Goal: Check status: Check status

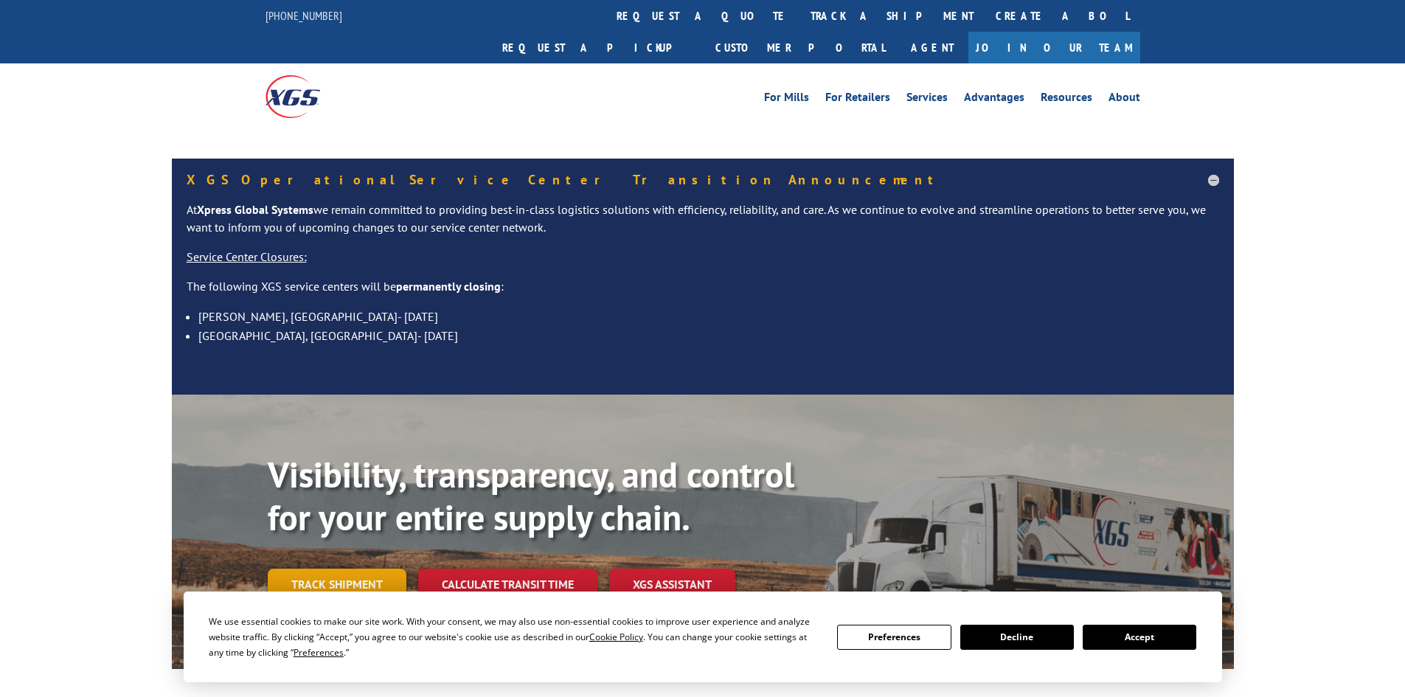
scroll to position [74, 0]
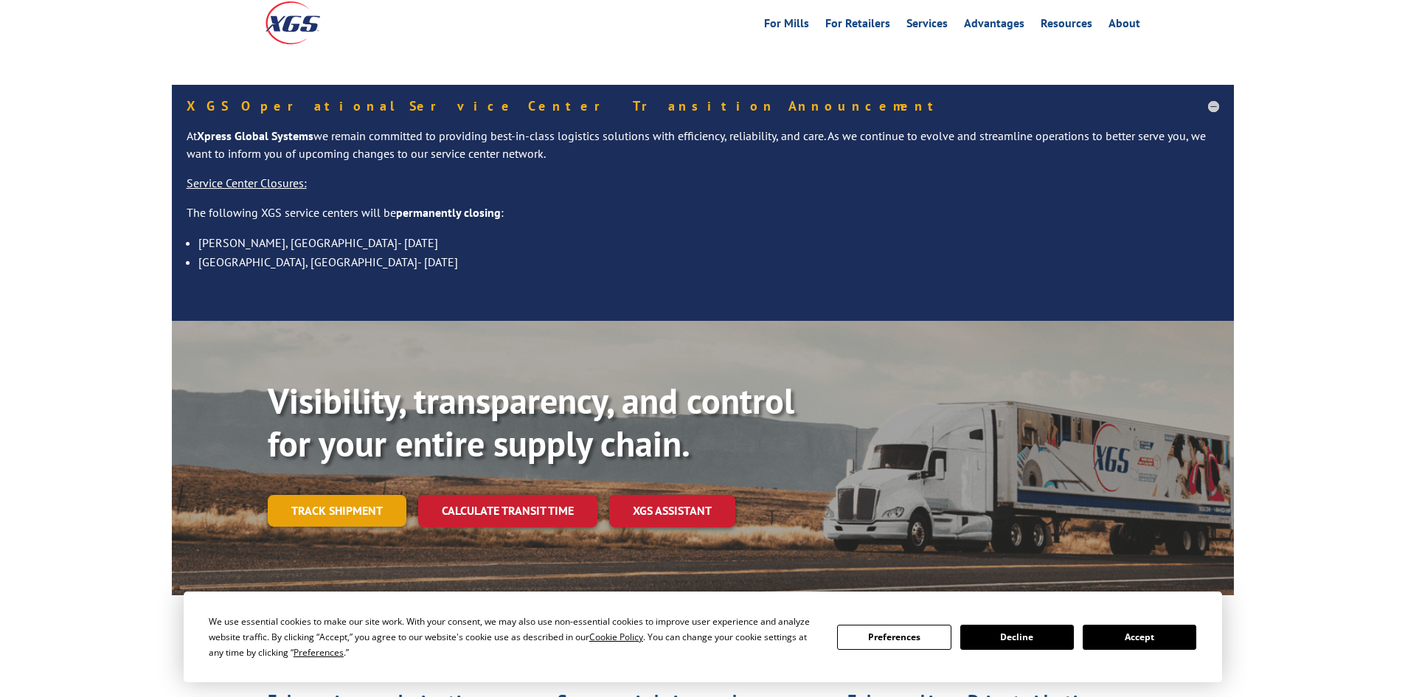
click at [333, 495] on link "Track shipment" at bounding box center [337, 510] width 139 height 31
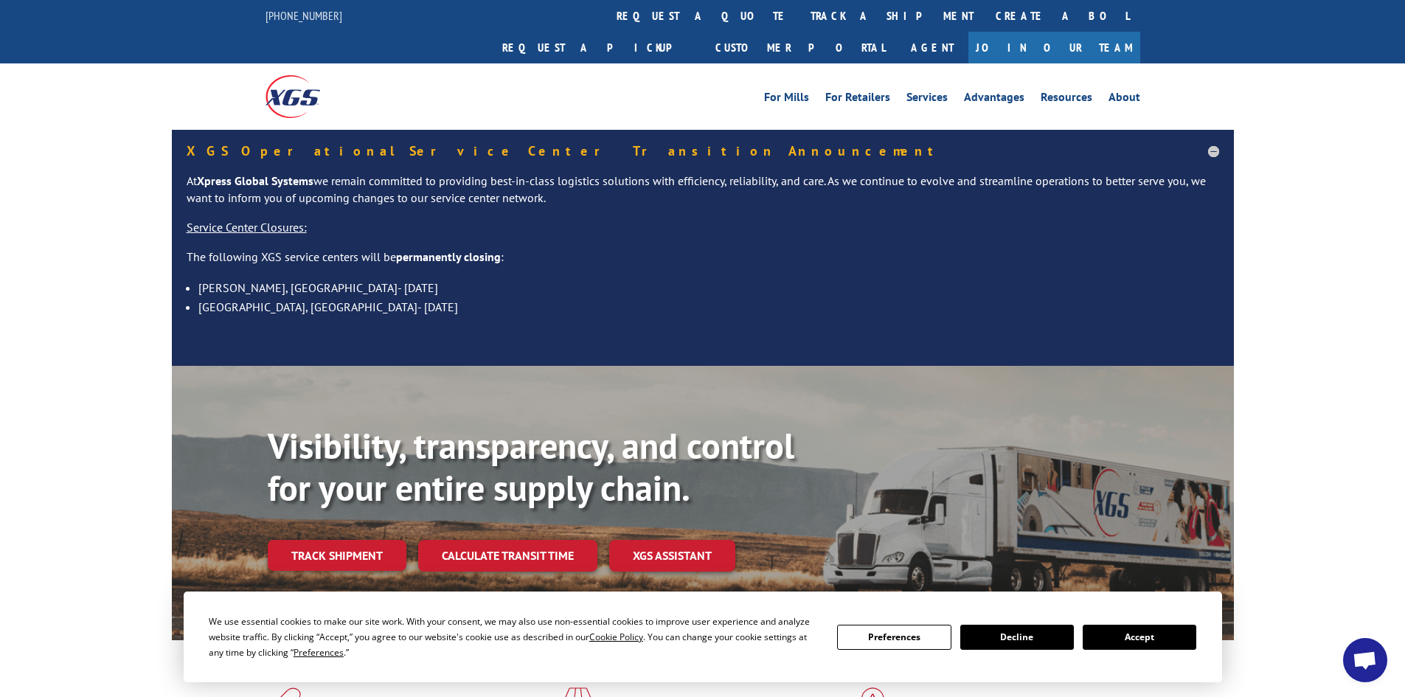
click at [381, 540] on link "Track shipment" at bounding box center [337, 555] width 139 height 31
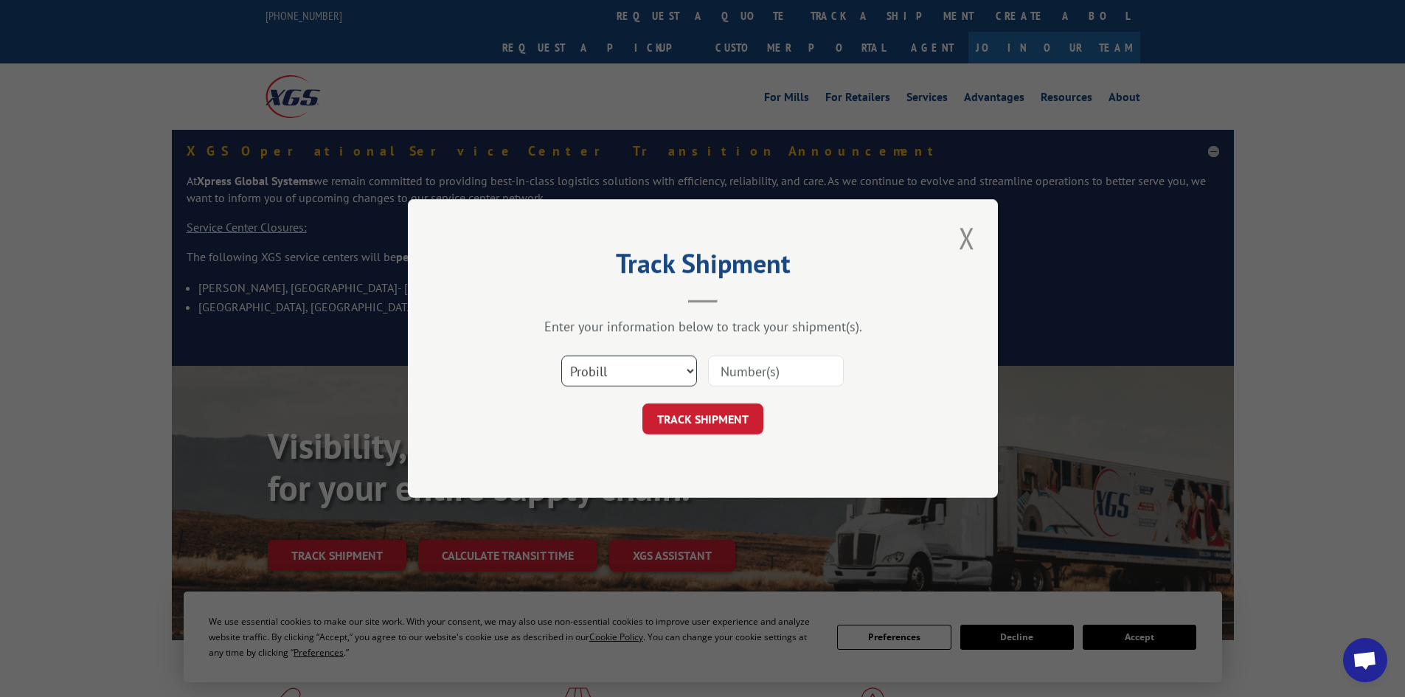
click at [613, 371] on select "Select category... Probill BOL PO" at bounding box center [629, 370] width 136 height 31
select select "bol"
click at [561, 355] on select "Select category... Probill BOL PO" at bounding box center [629, 370] width 136 height 31
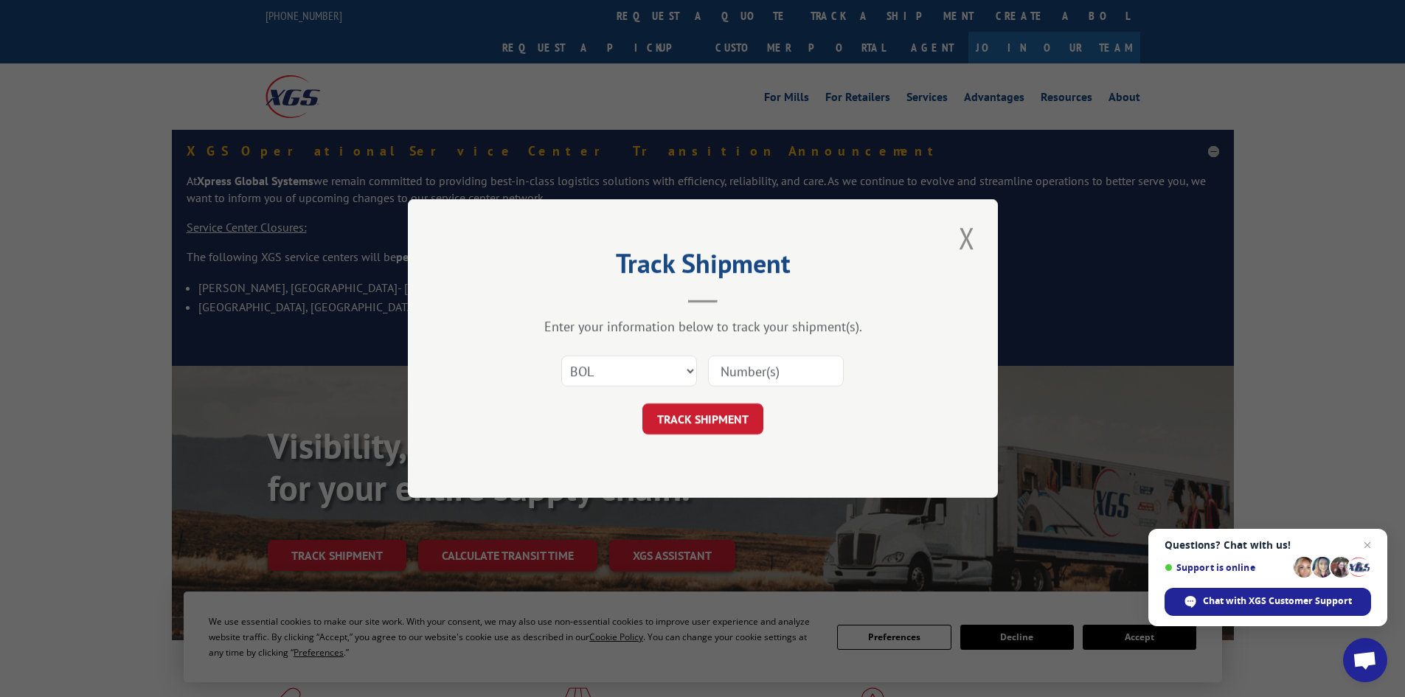
click at [728, 374] on input at bounding box center [776, 370] width 136 height 31
paste input "5963041"
type input "5963041"
click at [731, 428] on button "TRACK SHIPMENT" at bounding box center [702, 418] width 121 height 31
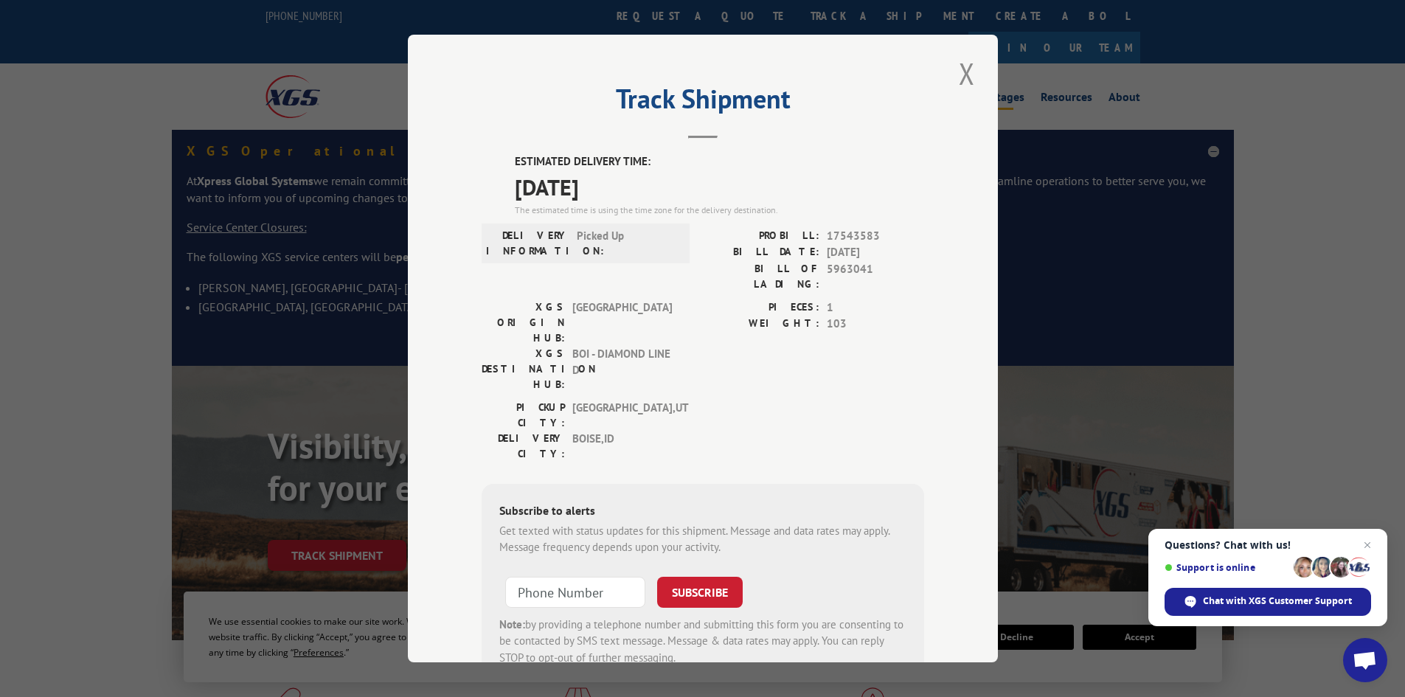
click at [972, 72] on button "Close modal" at bounding box center [966, 73] width 25 height 41
